Goal: Task Accomplishment & Management: Manage account settings

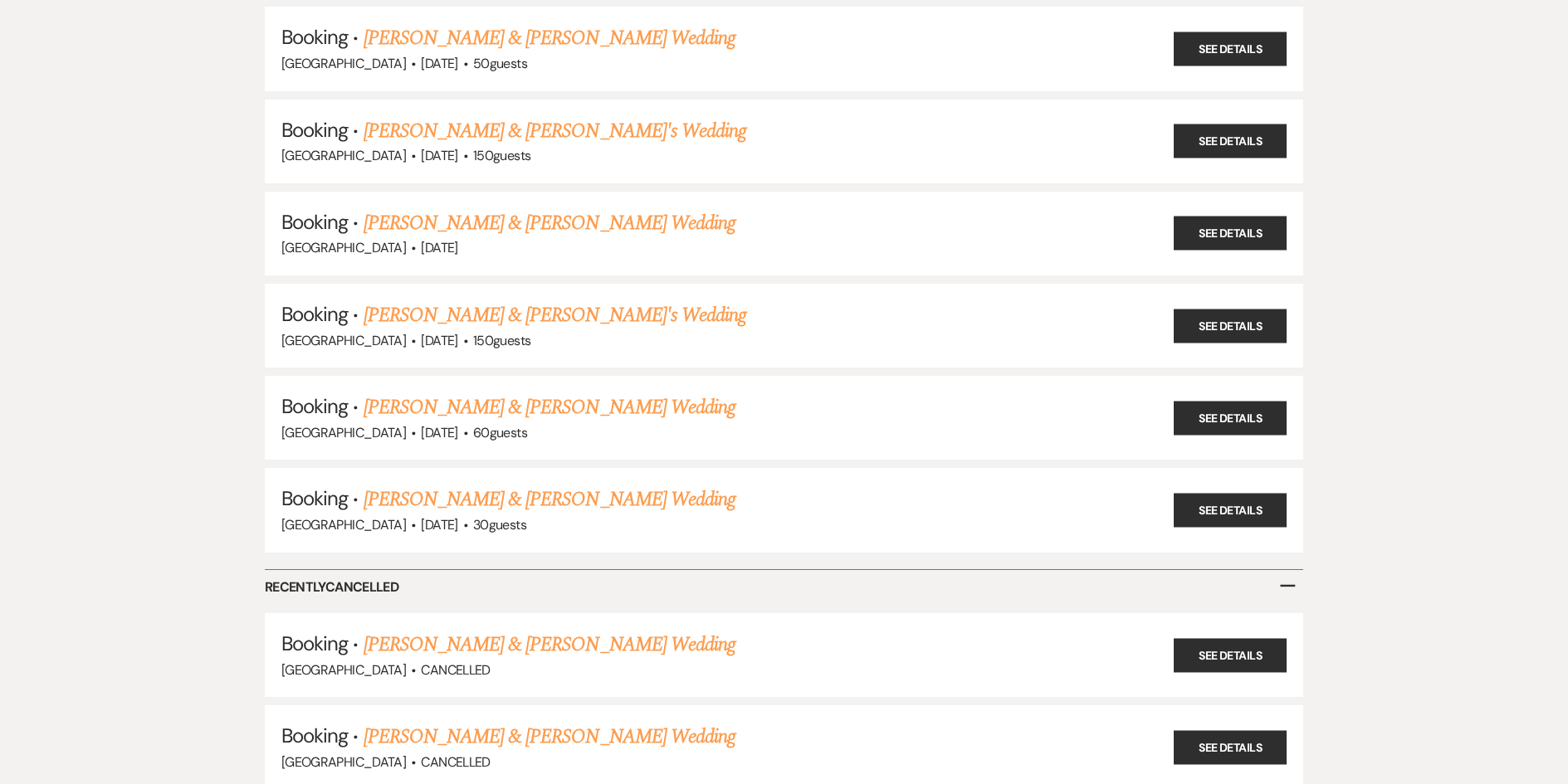
click at [594, 498] on link "[PERSON_NAME] & [PERSON_NAME] Wedding" at bounding box center [550, 500] width 372 height 30
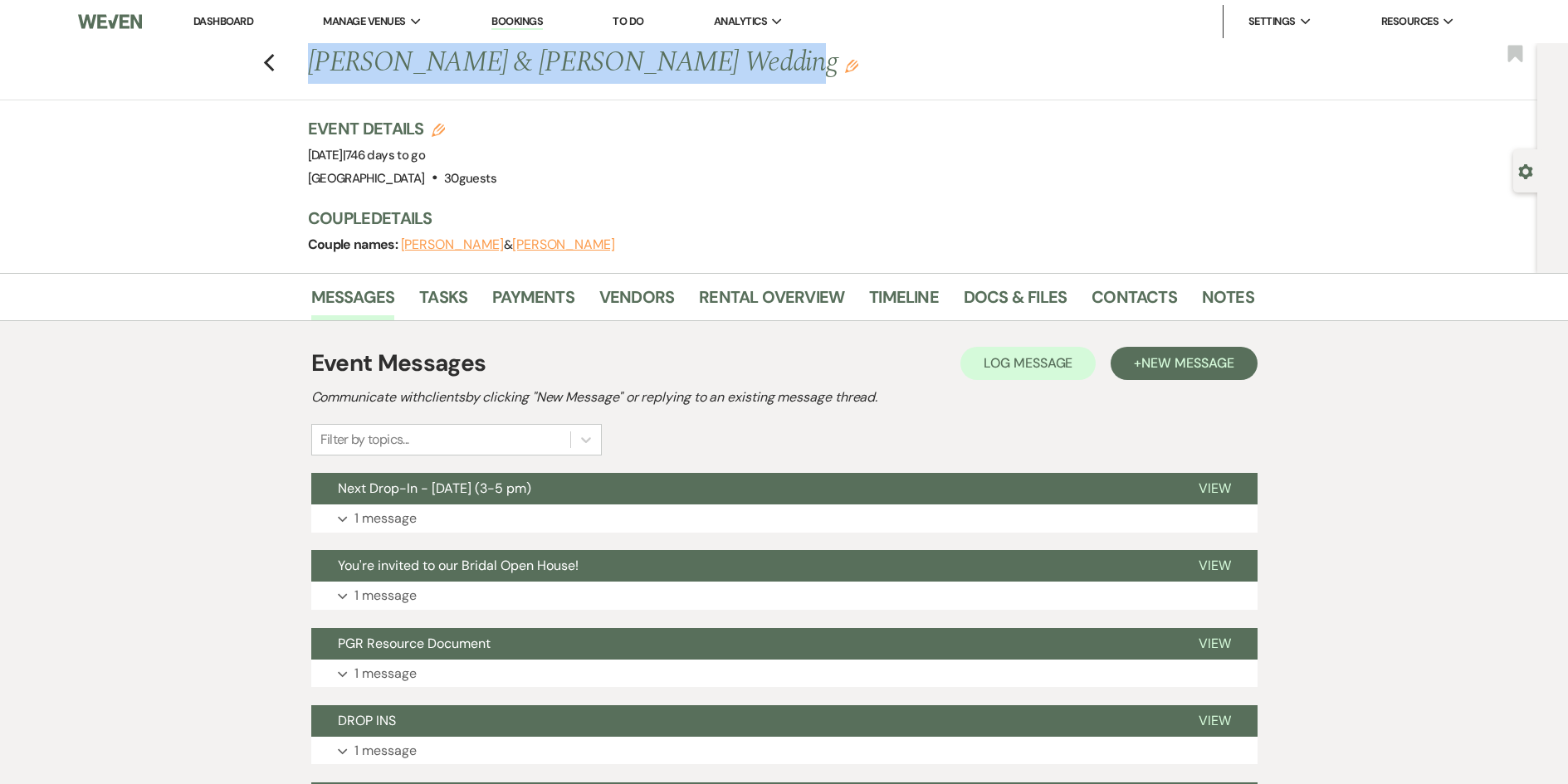
drag, startPoint x: 703, startPoint y: 60, endPoint x: 310, endPoint y: 56, distance: 393.0
click at [310, 56] on div "Previous [PERSON_NAME] & [PERSON_NAME] Wedding Edit" at bounding box center [772, 63] width 947 height 40
copy h1 "[PERSON_NAME] & [PERSON_NAME]"
drag, startPoint x: 816, startPoint y: 68, endPoint x: 312, endPoint y: 60, distance: 504.1
click at [312, 60] on div "Previous [PERSON_NAME] & [PERSON_NAME] Wedding Edit" at bounding box center [772, 63] width 947 height 40
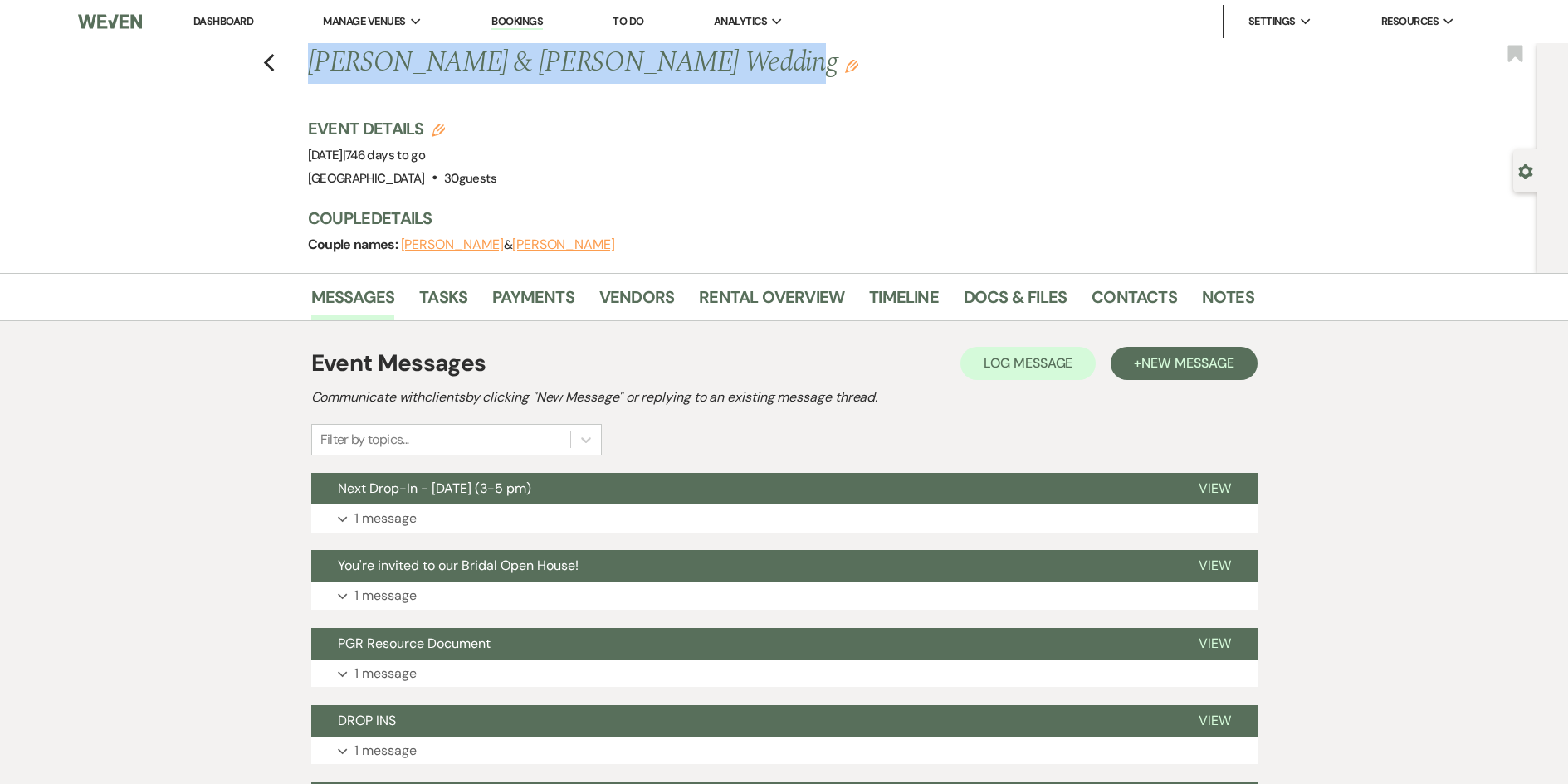
copy h1 "[PERSON_NAME] & [PERSON_NAME] Wedding"
click at [921, 296] on link "Timeline" at bounding box center [904, 302] width 70 height 37
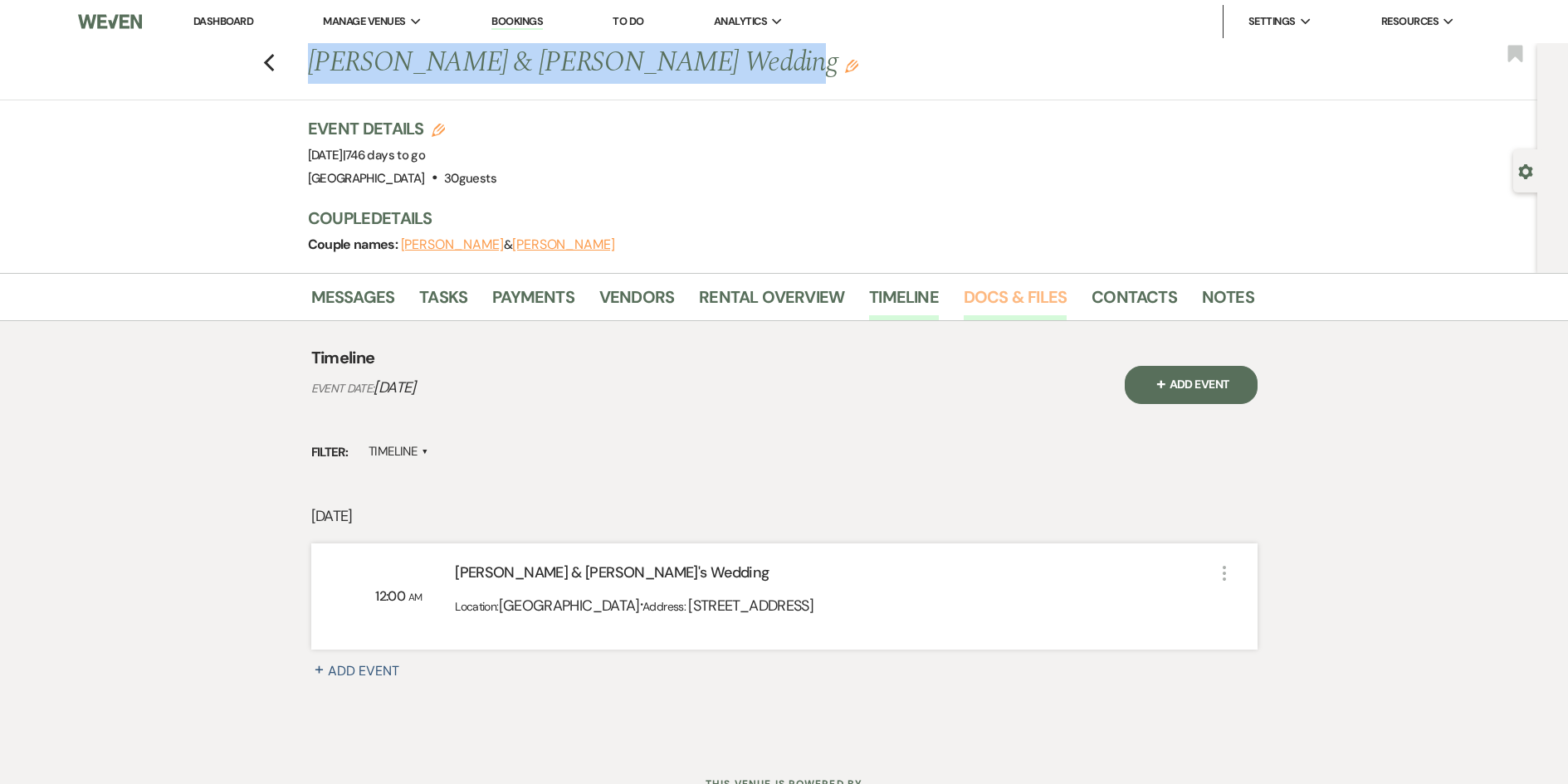
click at [1036, 298] on link "Docs & Files" at bounding box center [1016, 302] width 103 height 37
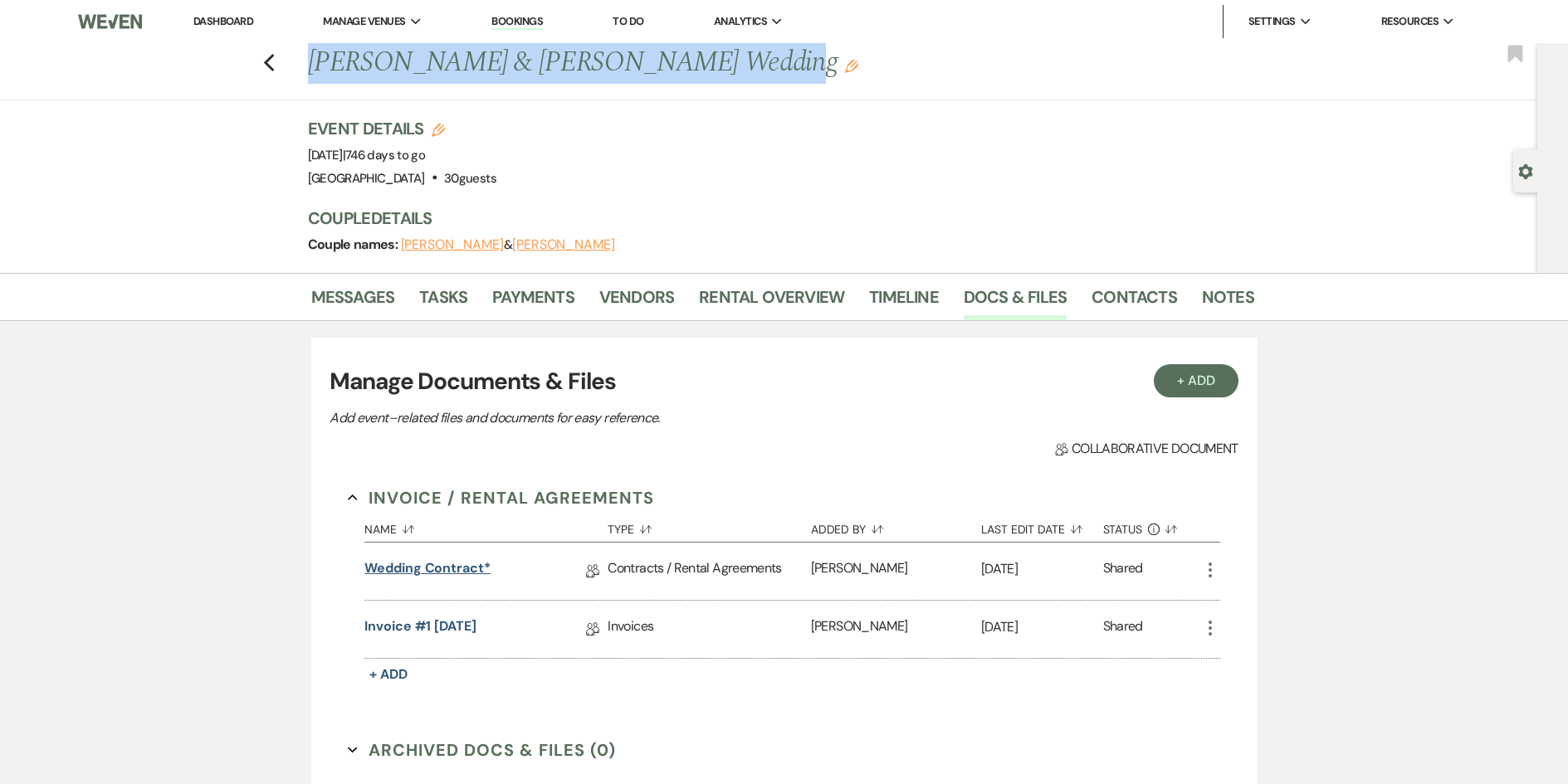
click at [449, 562] on link "Wedding Contract*" at bounding box center [428, 570] width 127 height 25
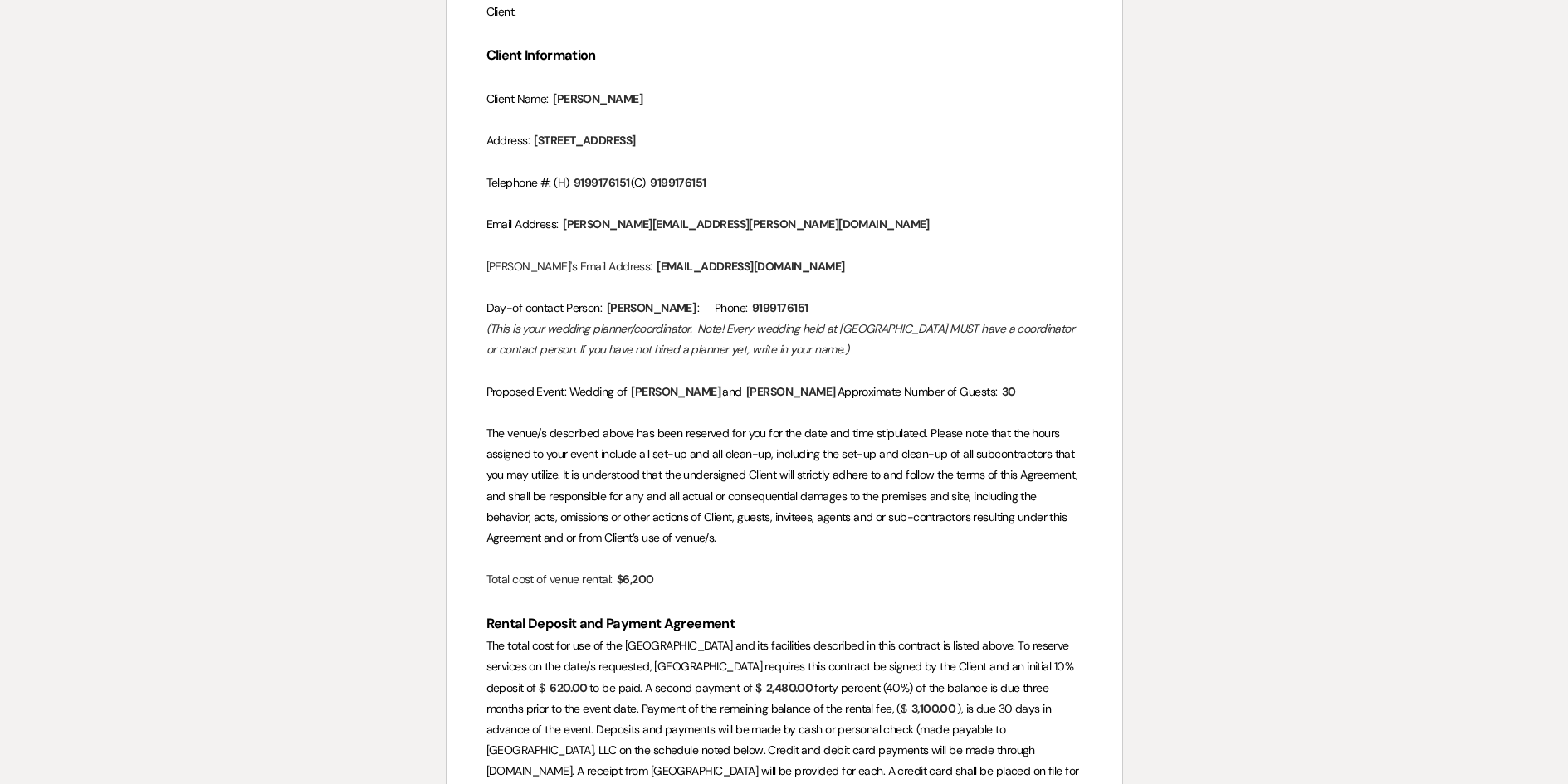
scroll to position [166, 0]
